Goal: Task Accomplishment & Management: Manage account settings

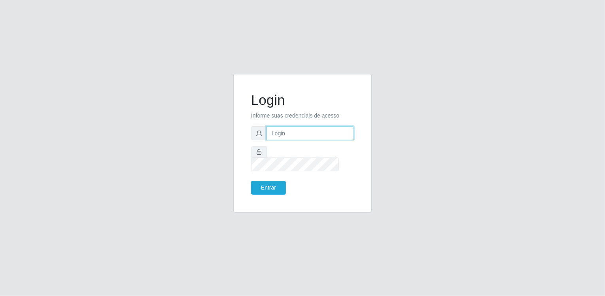
click at [334, 138] on input "text" at bounding box center [309, 133] width 87 height 14
type input "[EMAIL_ADDRESS][DOMAIN_NAME]"
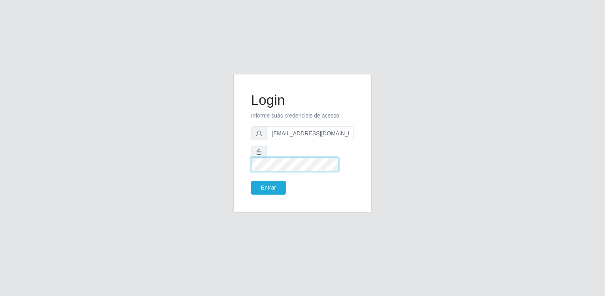
click at [251, 181] on button "Entrar" at bounding box center [268, 188] width 35 height 14
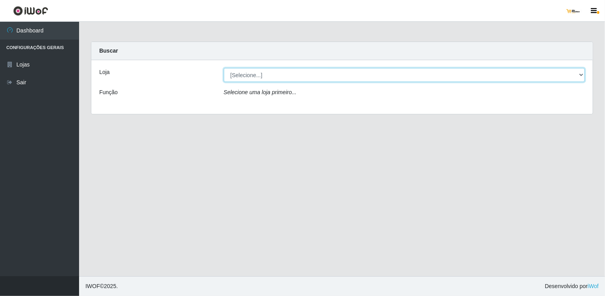
click at [351, 77] on select "[Selecione...] [GEOGRAPHIC_DATA]" at bounding box center [404, 75] width 361 height 14
select select "168"
click at [224, 68] on select "[Selecione...] [GEOGRAPHIC_DATA]" at bounding box center [404, 75] width 361 height 14
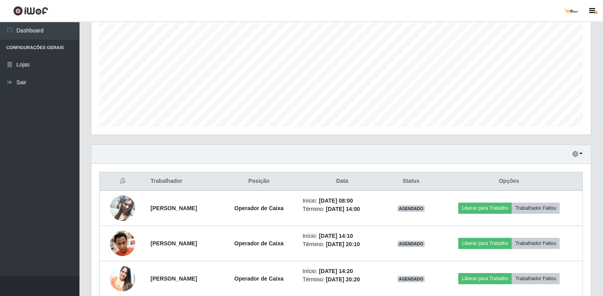
scroll to position [193, 0]
